Goal: Check status: Check status

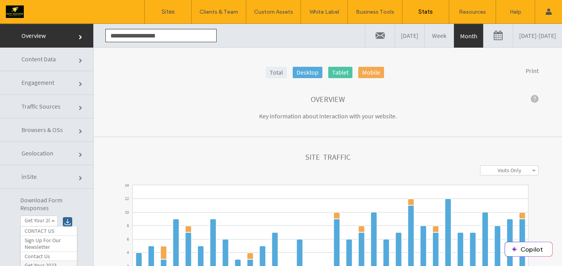
scroll to position [12, 0]
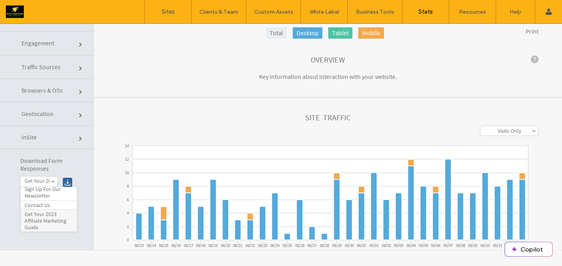
click at [170, 13] on label "Sites" at bounding box center [168, 11] width 13 height 7
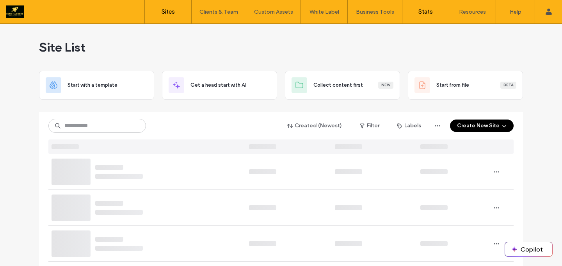
click at [428, 13] on label "Stats" at bounding box center [425, 11] width 14 height 7
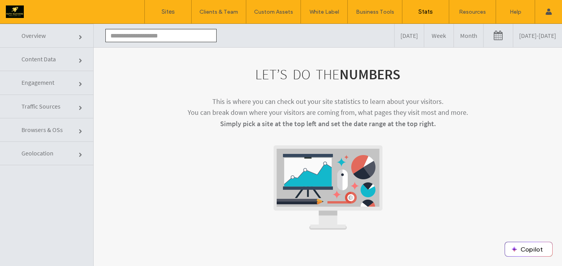
click at [198, 39] on input "text" at bounding box center [160, 35] width 111 height 13
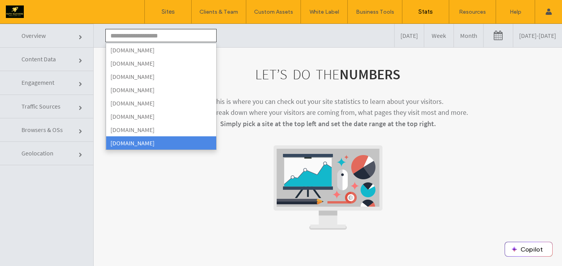
click at [142, 146] on li "[DOMAIN_NAME]" at bounding box center [161, 142] width 110 height 13
type input "**********"
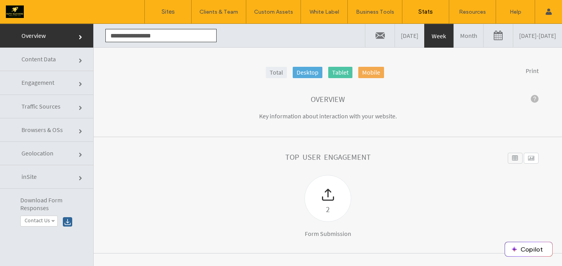
click at [483, 35] on link at bounding box center [497, 35] width 29 height 23
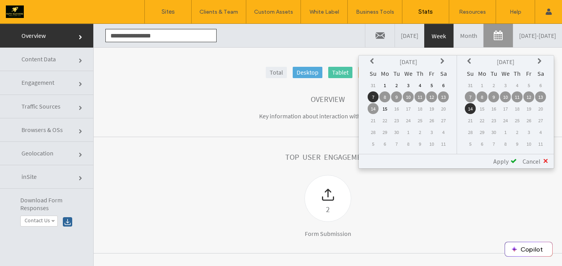
click at [373, 107] on td "14" at bounding box center [373, 108] width 11 height 11
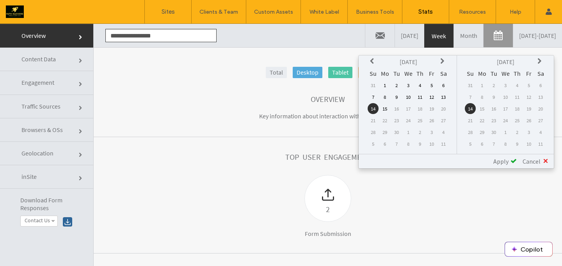
click at [383, 108] on td "15" at bounding box center [384, 108] width 11 height 11
click at [497, 164] on span "Apply" at bounding box center [500, 161] width 15 height 8
